Goal: Task Accomplishment & Management: Use online tool/utility

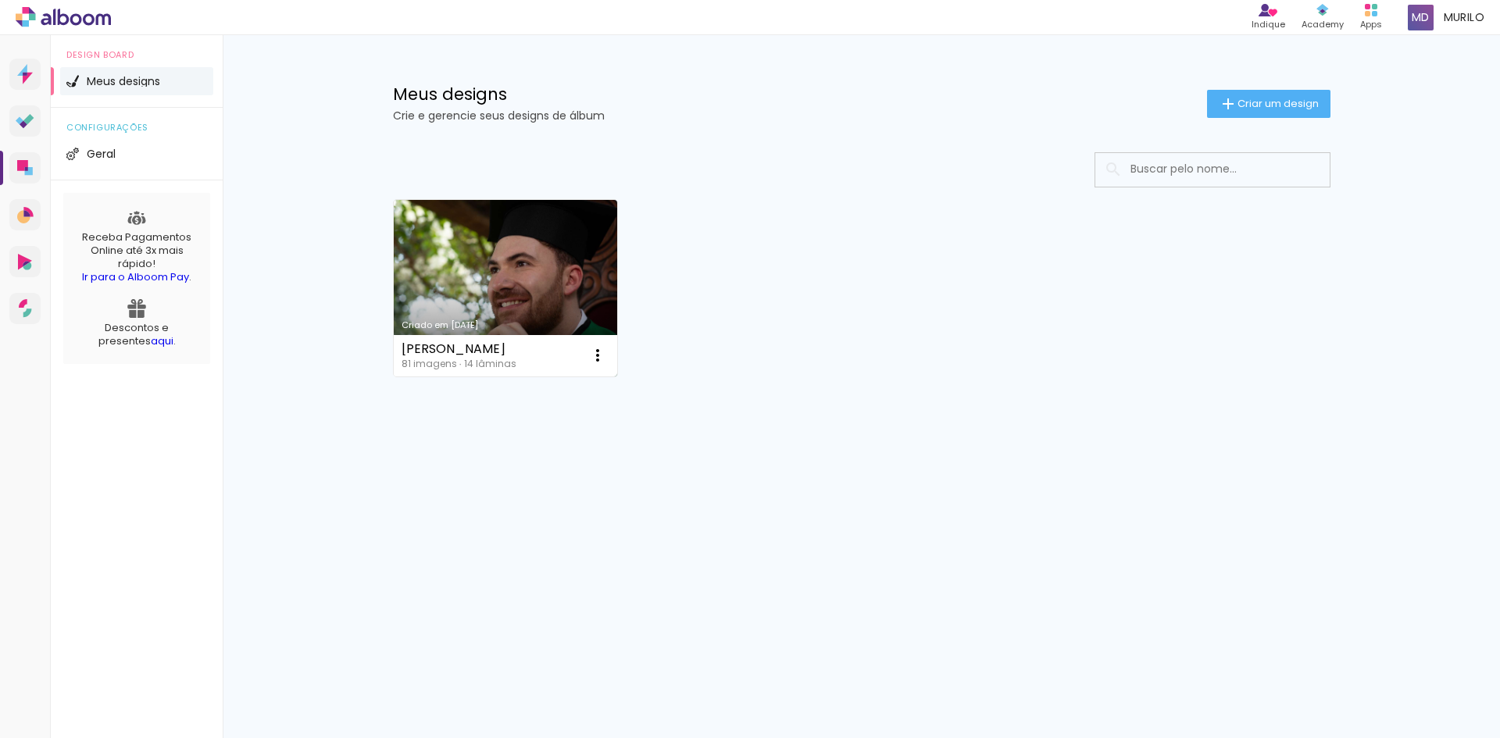
click at [512, 253] on link "Criado em [DATE]" at bounding box center [506, 288] width 224 height 177
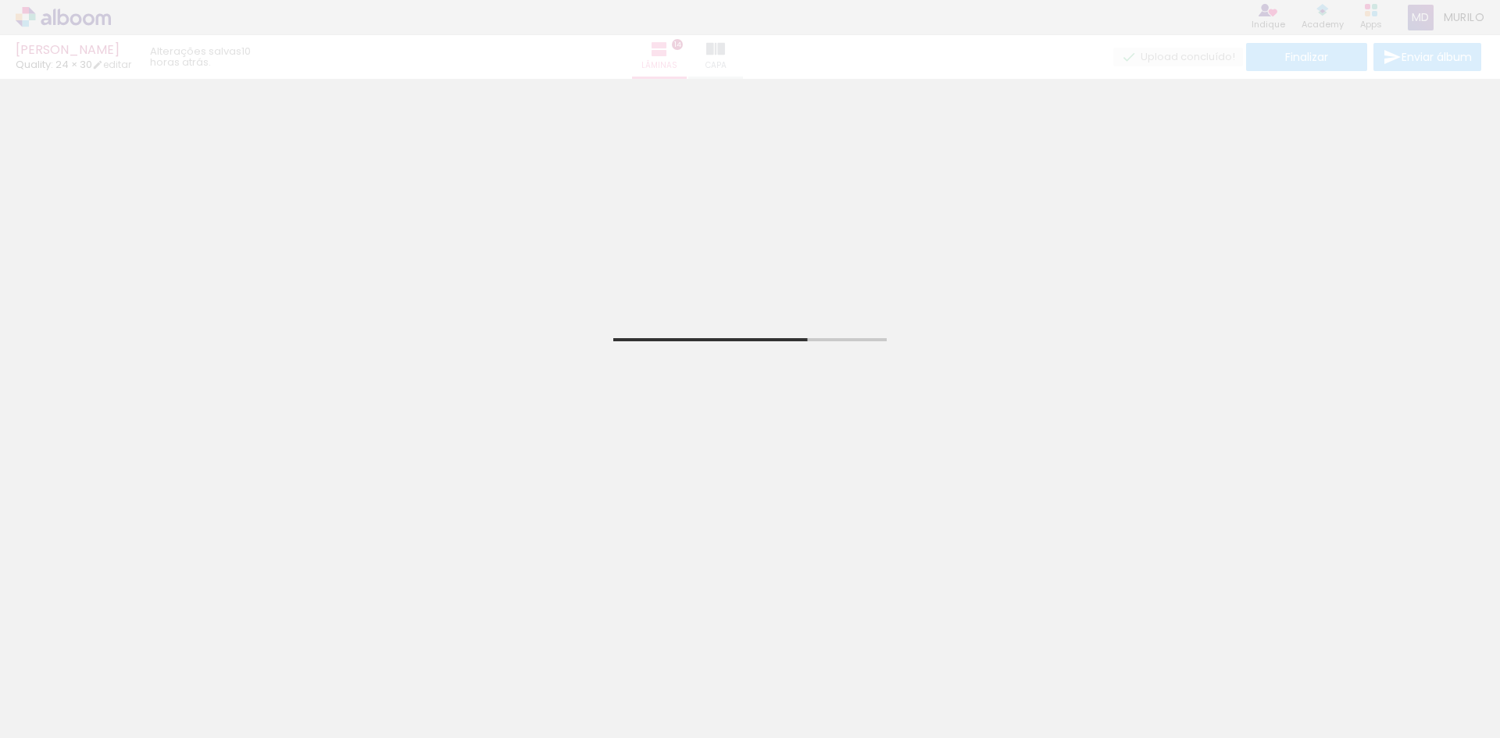
click at [328, 695] on div at bounding box center [331, 685] width 77 height 52
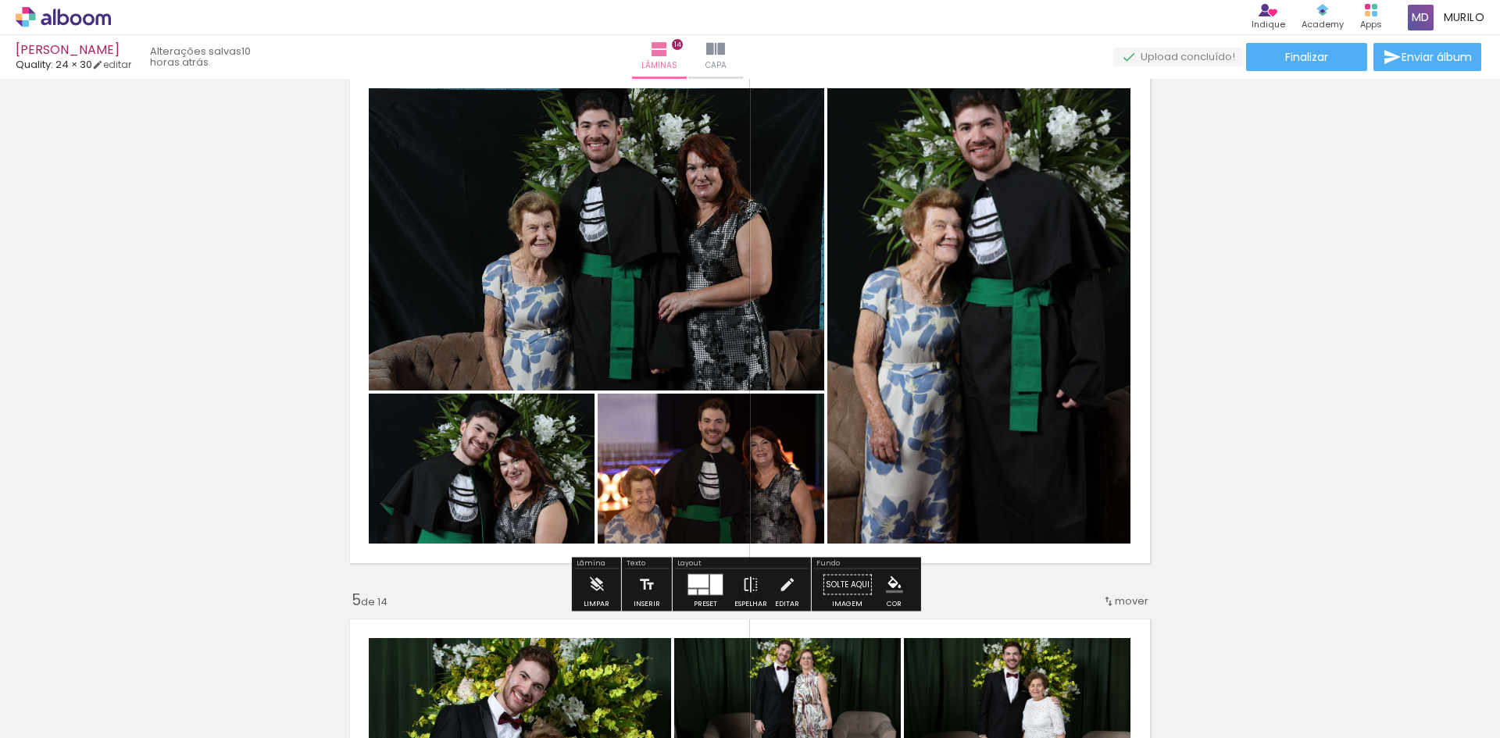
scroll to position [1718, 0]
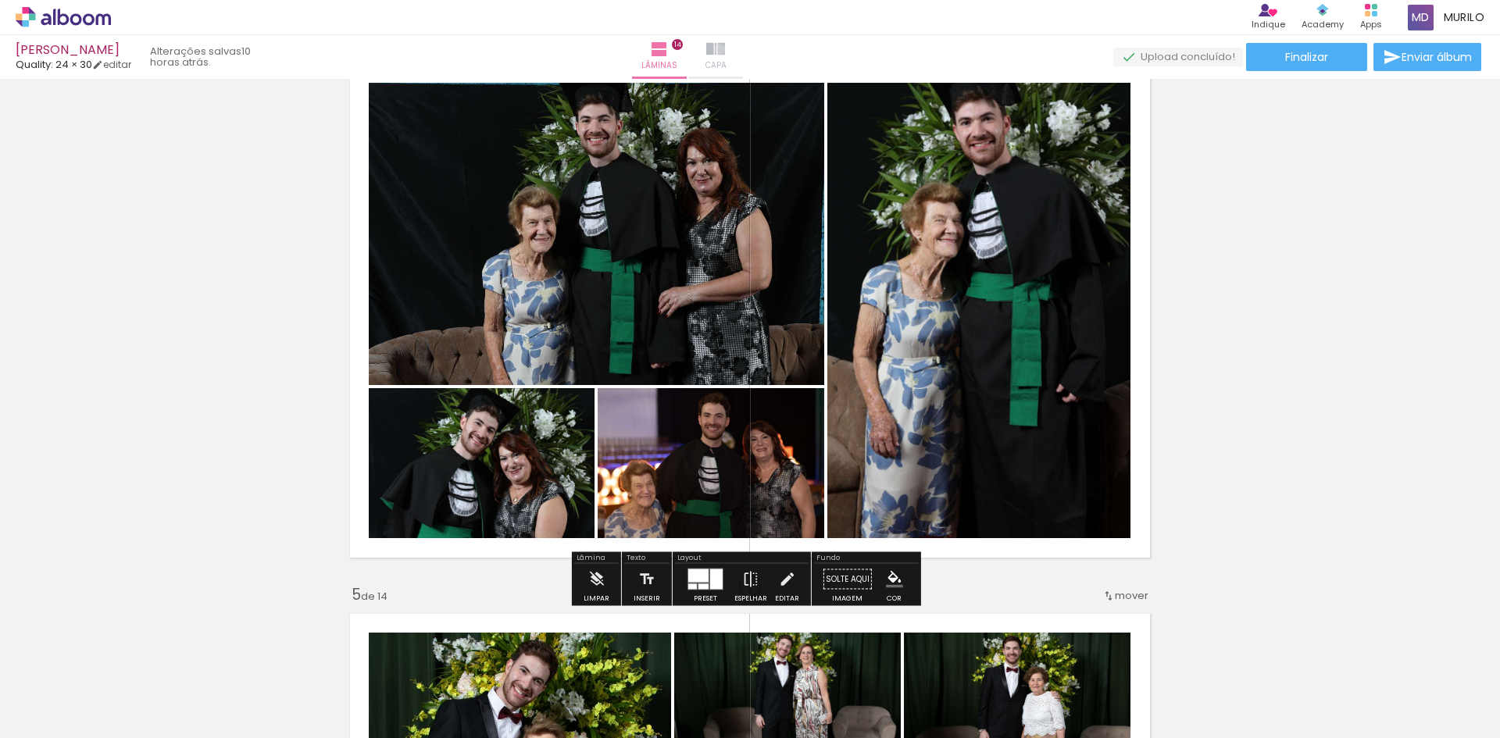
click at [725, 49] on iron-icon at bounding box center [715, 49] width 19 height 19
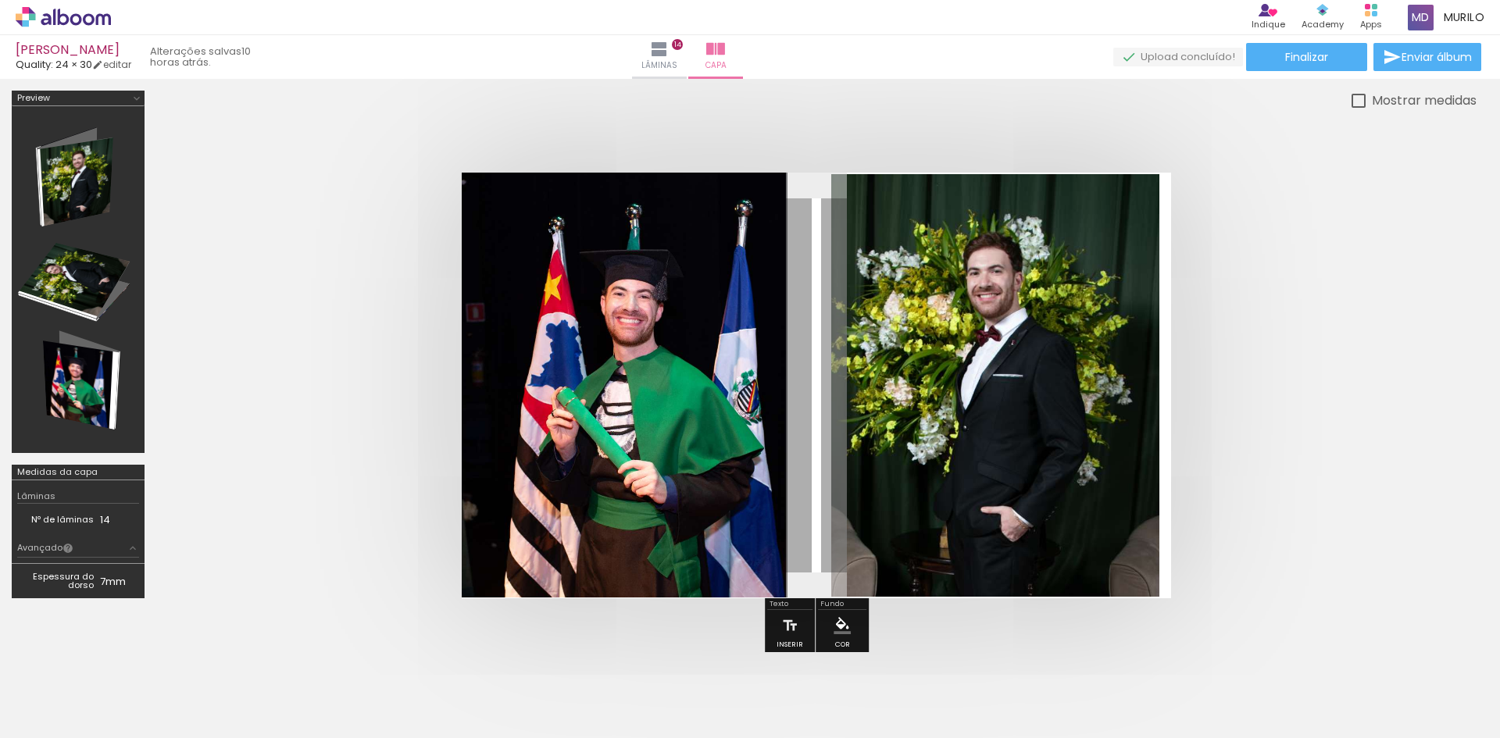
drag, startPoint x: 811, startPoint y: 230, endPoint x: 780, endPoint y: 223, distance: 32.0
click at [0, 0] on quentale-layouter at bounding box center [0, 0] width 0 height 0
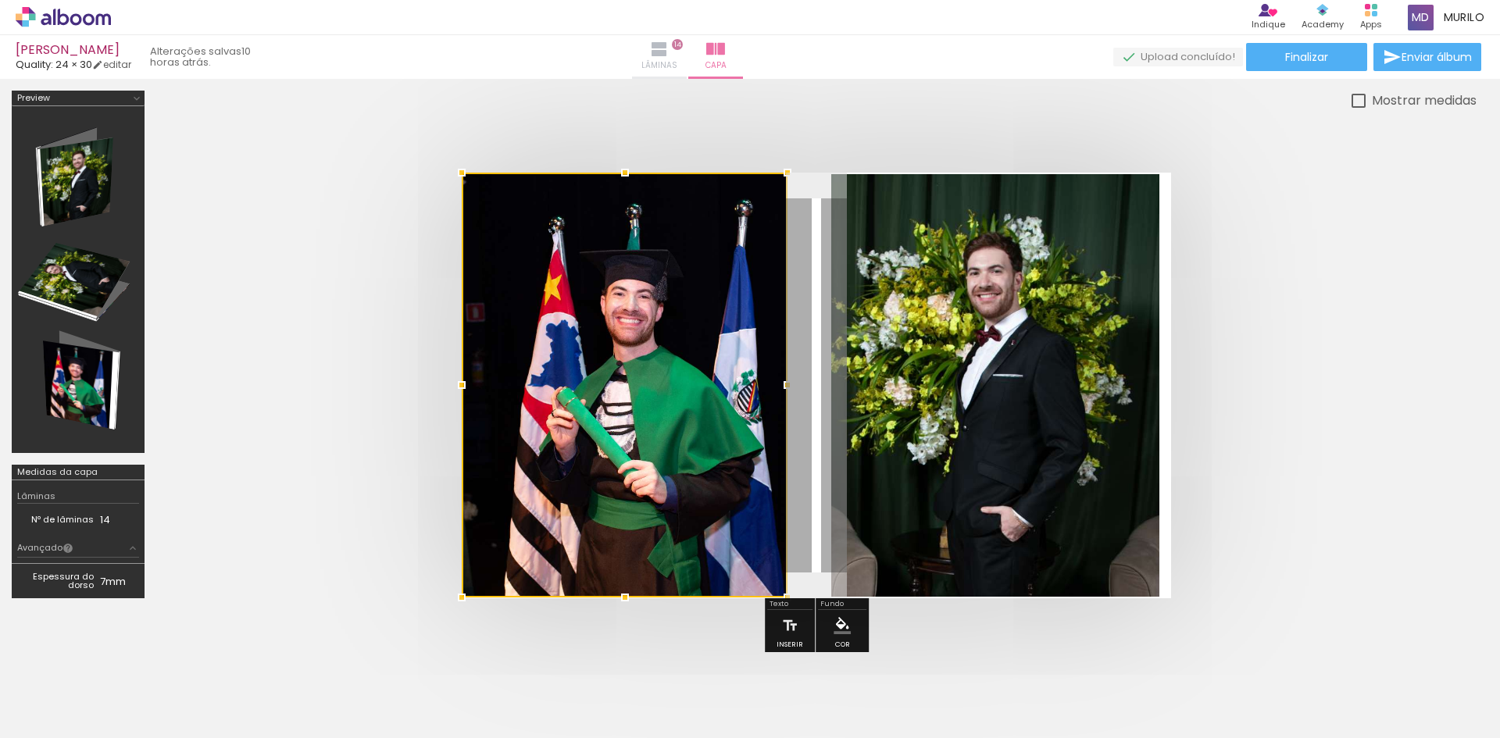
click at [669, 52] on iron-icon at bounding box center [659, 49] width 19 height 19
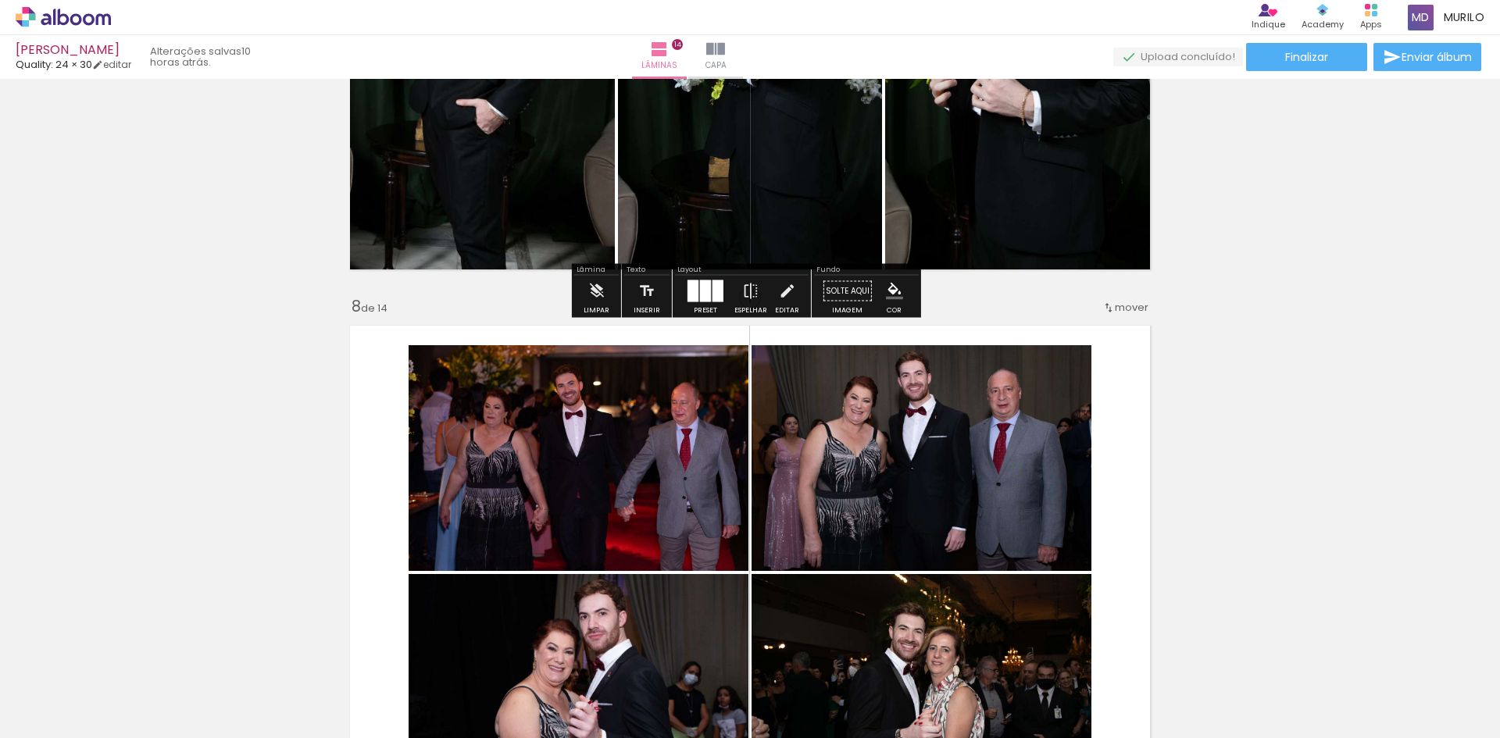
scroll to position [3749, 0]
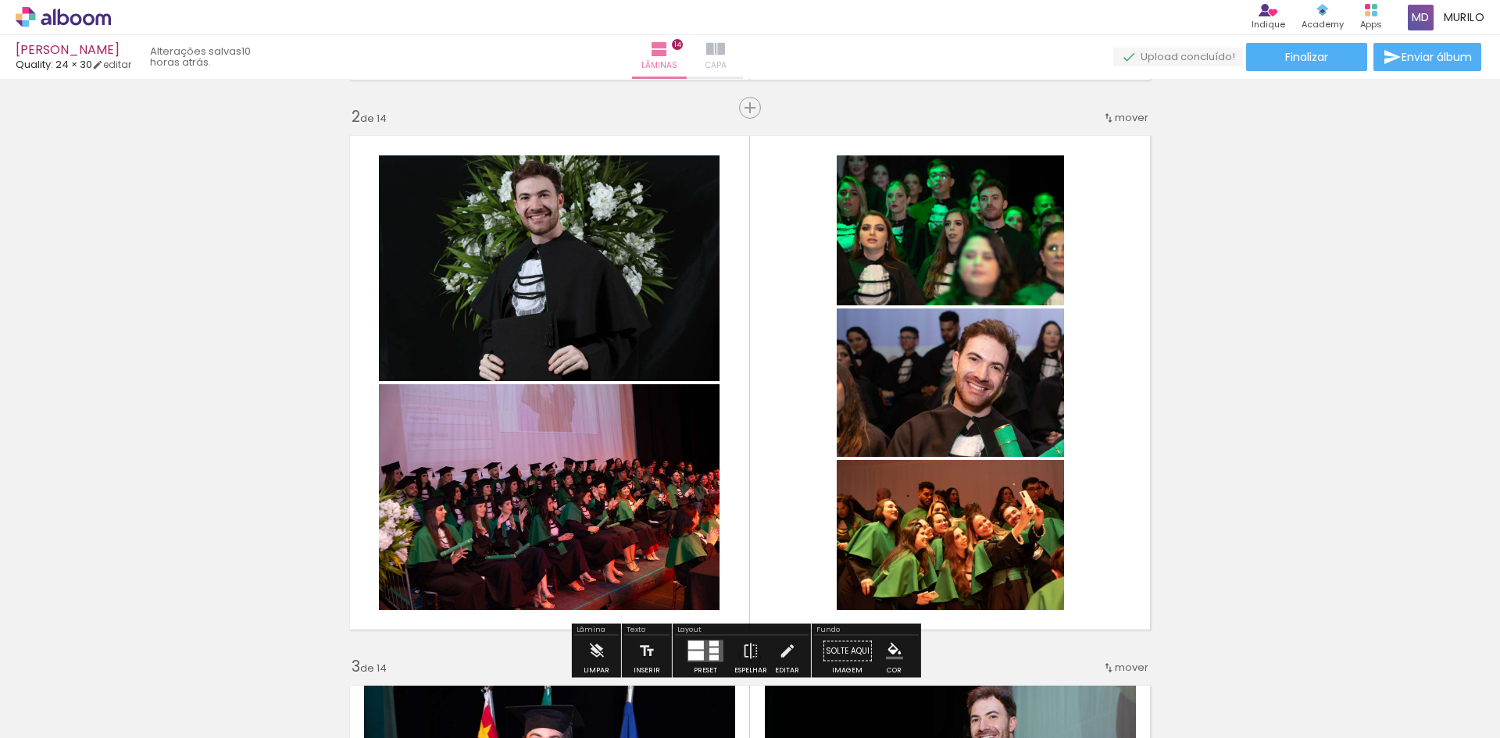
click at [725, 58] on iron-icon at bounding box center [715, 49] width 19 height 19
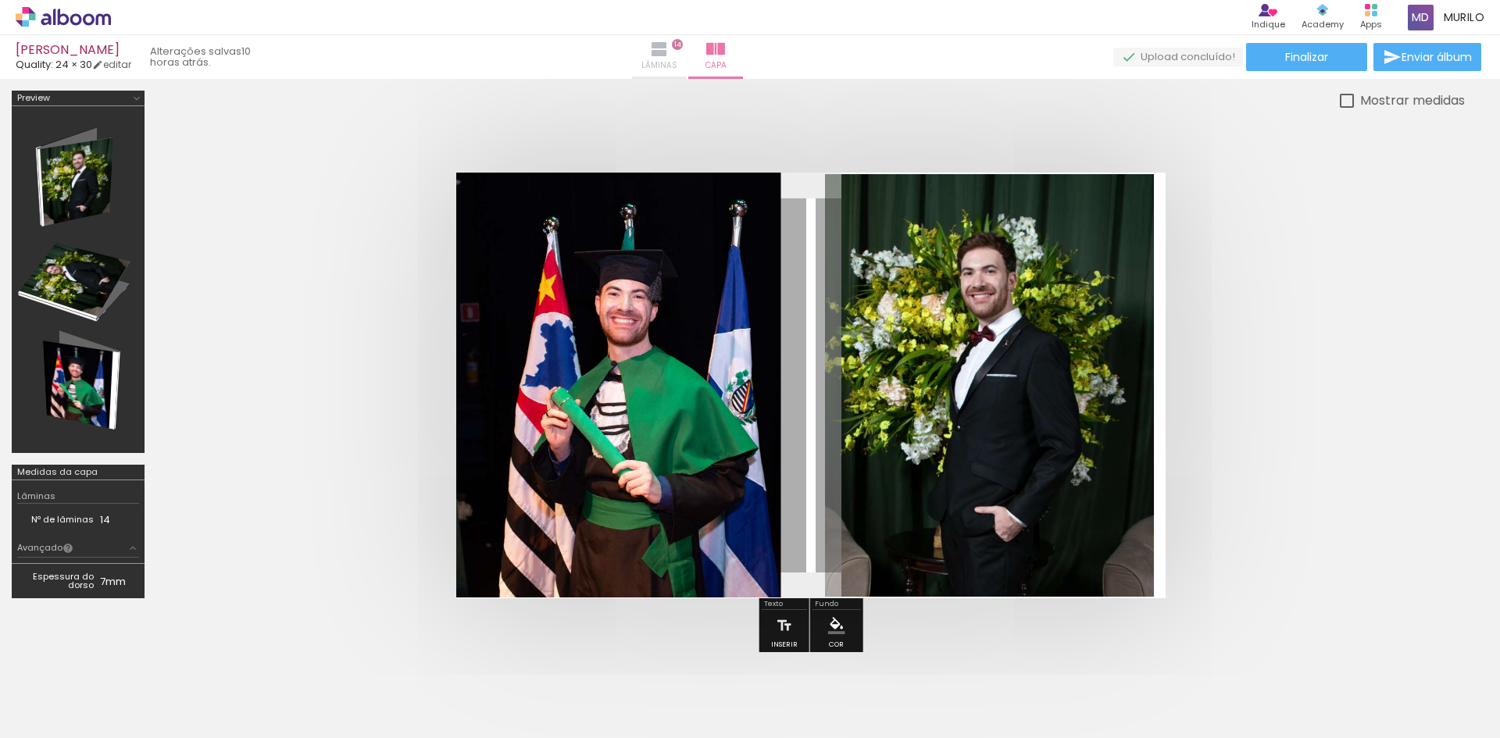
click at [677, 62] on span "Lâminas" at bounding box center [659, 66] width 36 height 14
